Goal: Information Seeking & Learning: Learn about a topic

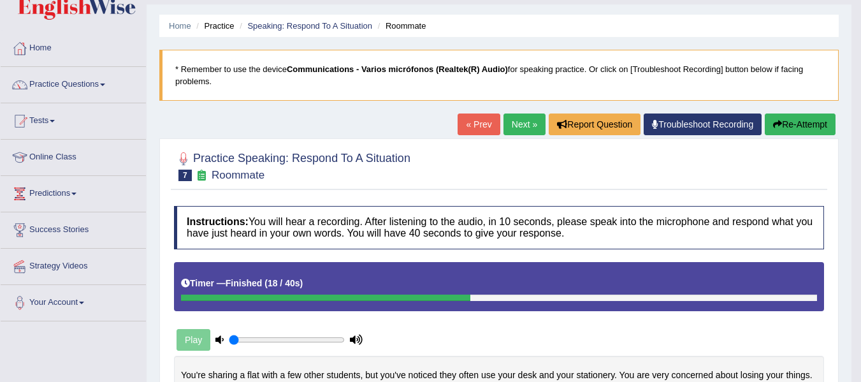
scroll to position [28, 0]
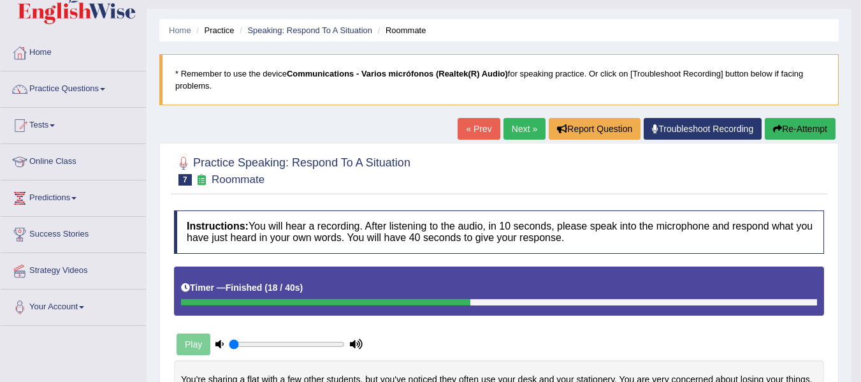
click at [530, 133] on link "Next »" at bounding box center [525, 129] width 42 height 22
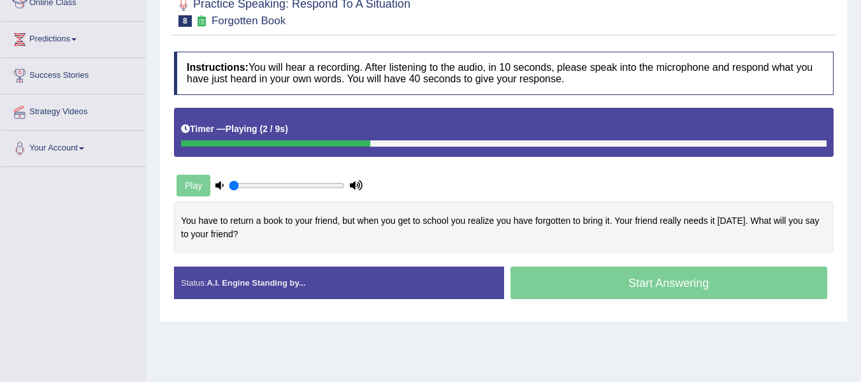
scroll to position [193, 0]
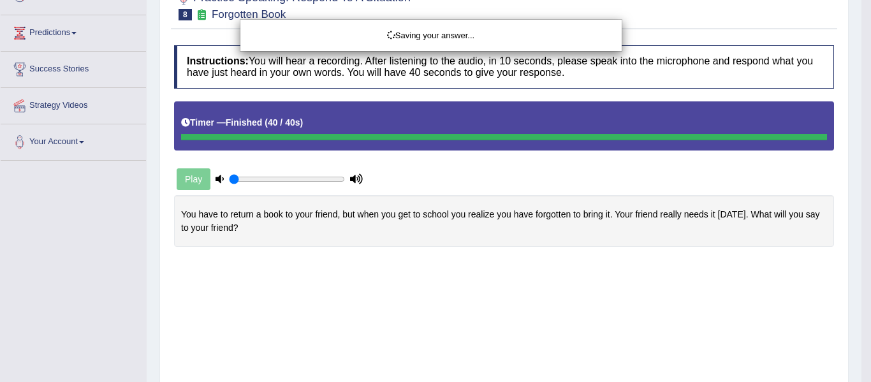
click at [647, 275] on div "Saving your answer..." at bounding box center [435, 191] width 871 height 382
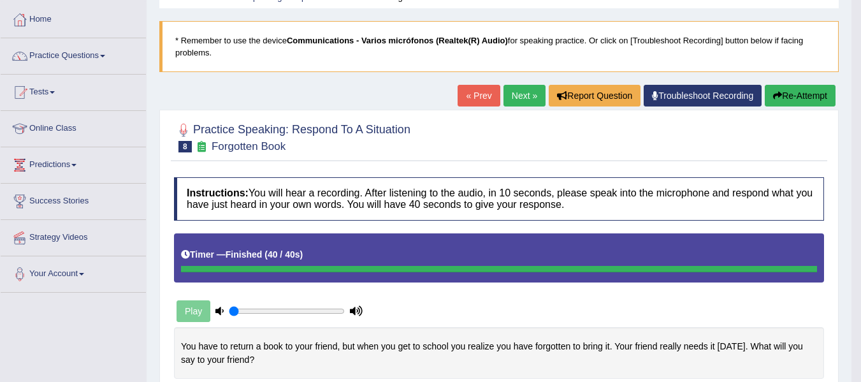
scroll to position [0, 0]
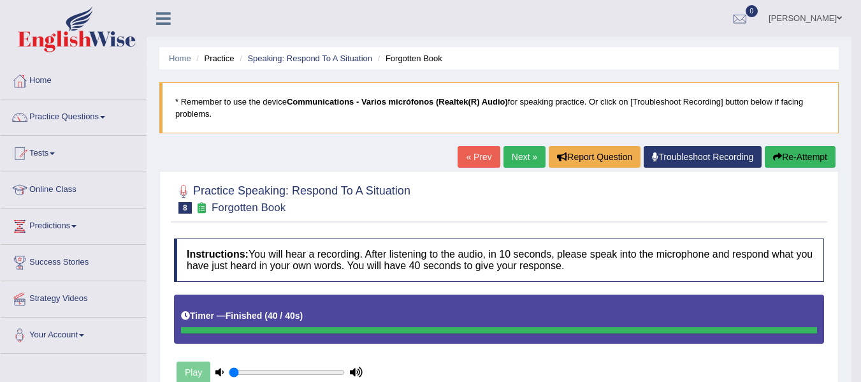
click at [518, 165] on link "Next »" at bounding box center [525, 157] width 42 height 22
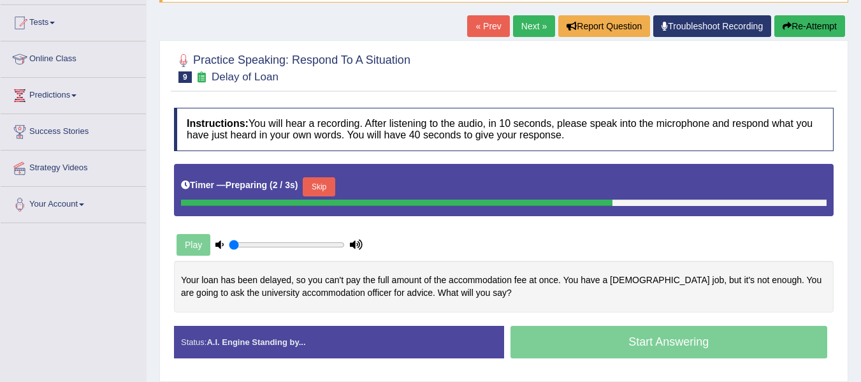
scroll to position [131, 0]
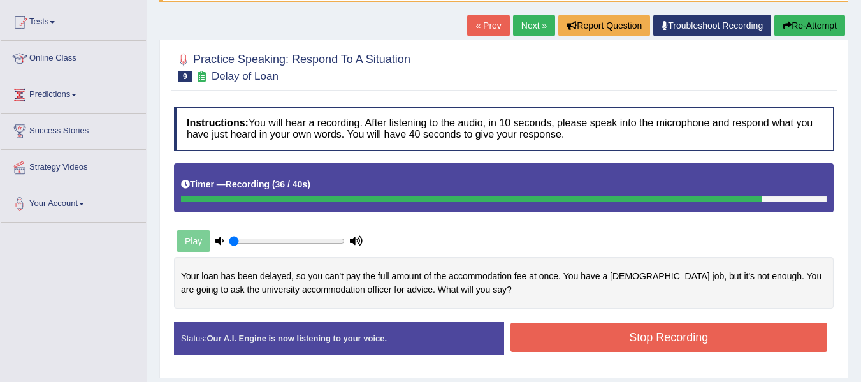
click at [691, 344] on button "Stop Recording" at bounding box center [670, 337] width 318 height 29
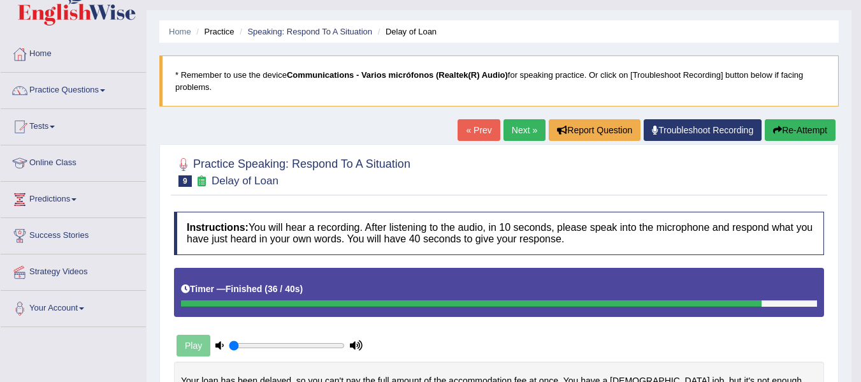
scroll to position [15, 0]
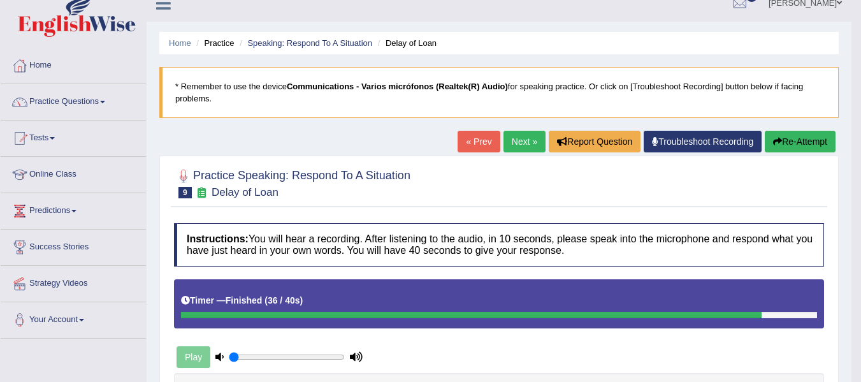
click at [517, 139] on link "Next »" at bounding box center [525, 142] width 42 height 22
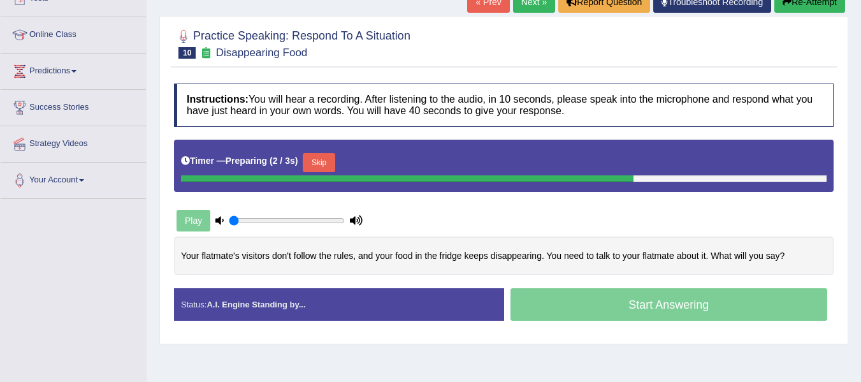
scroll to position [156, 0]
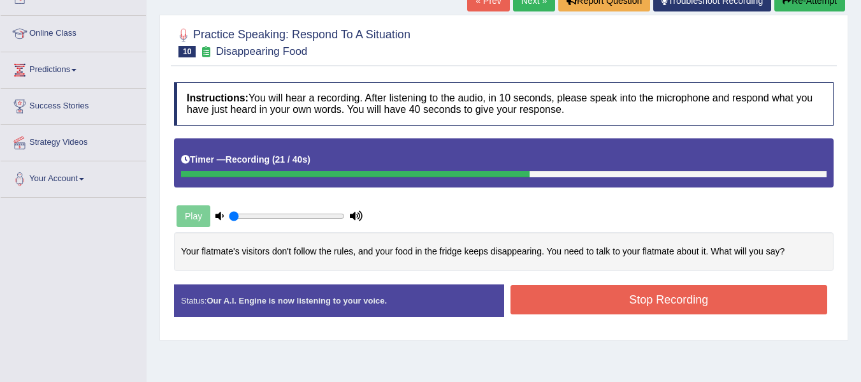
click at [733, 309] on button "Stop Recording" at bounding box center [670, 299] width 318 height 29
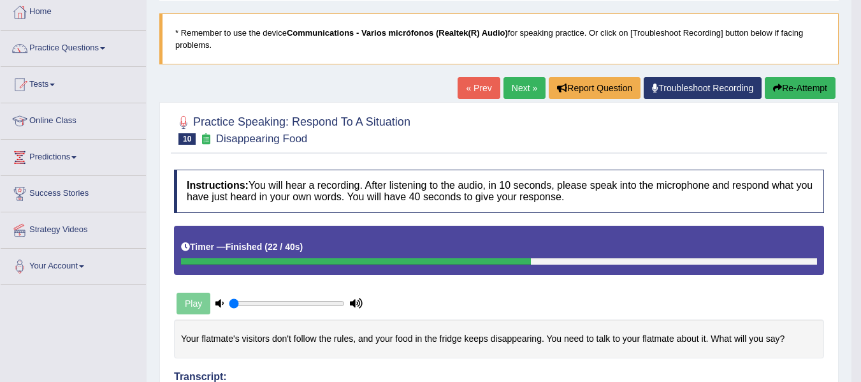
scroll to position [68, 0]
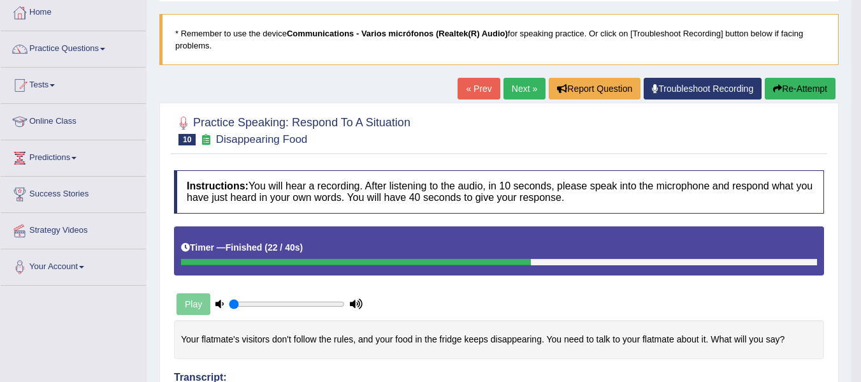
click at [516, 88] on link "Next »" at bounding box center [525, 89] width 42 height 22
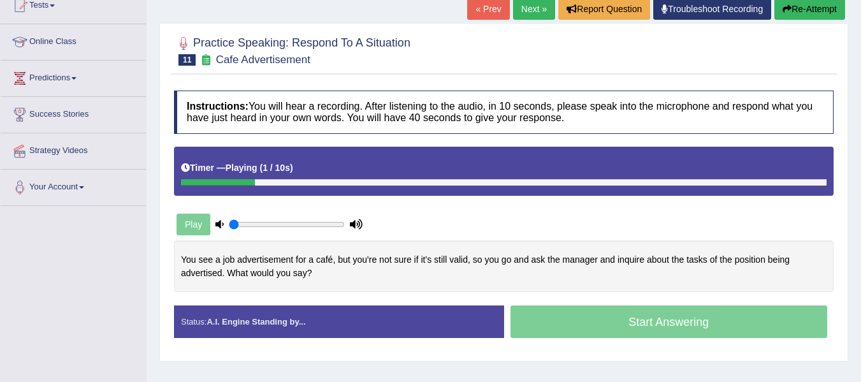
scroll to position [153, 0]
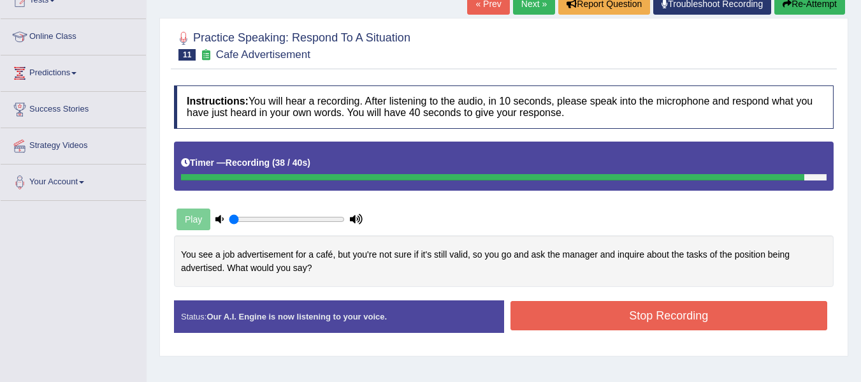
click at [782, 314] on button "Stop Recording" at bounding box center [670, 315] width 318 height 29
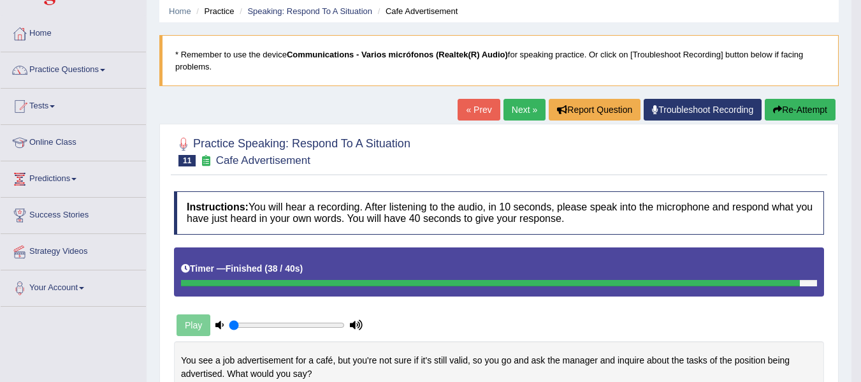
scroll to position [0, 0]
